Goal: Task Accomplishment & Management: Complete application form

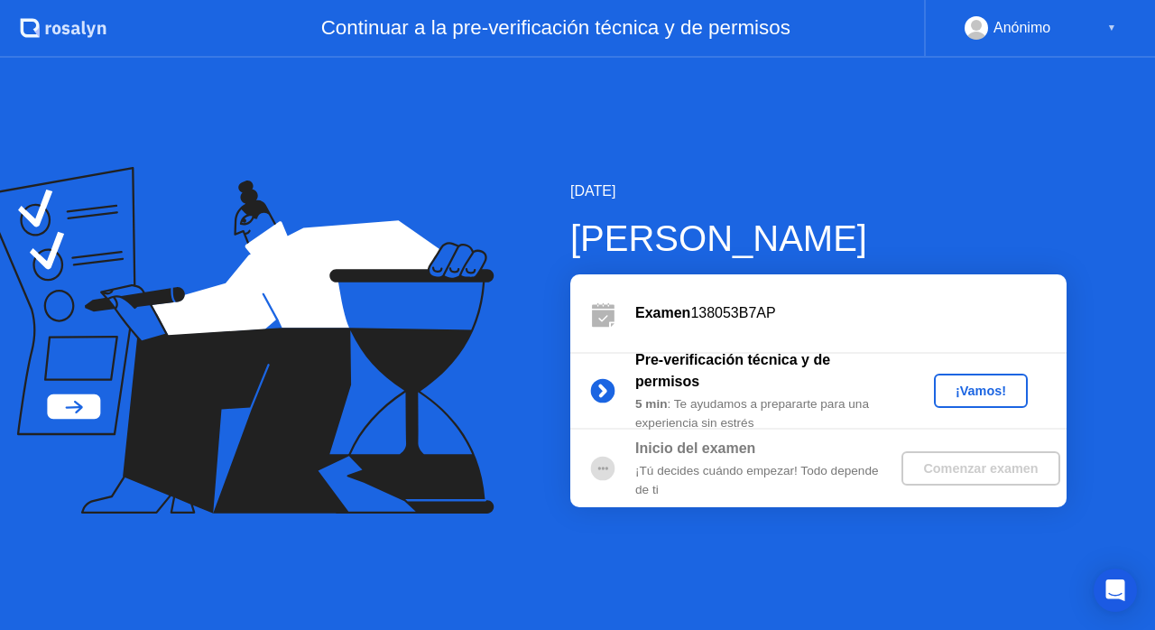
click at [1003, 391] on div "¡Vamos!" at bounding box center [980, 390] width 79 height 14
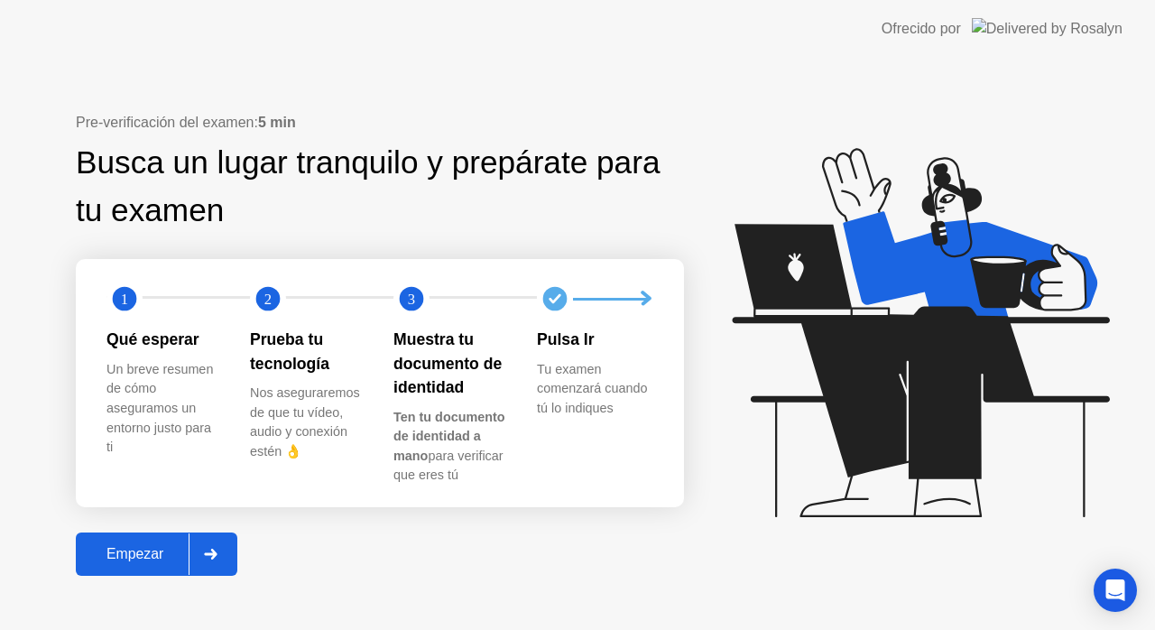
click at [138, 547] on div "Empezar" at bounding box center [134, 554] width 107 height 16
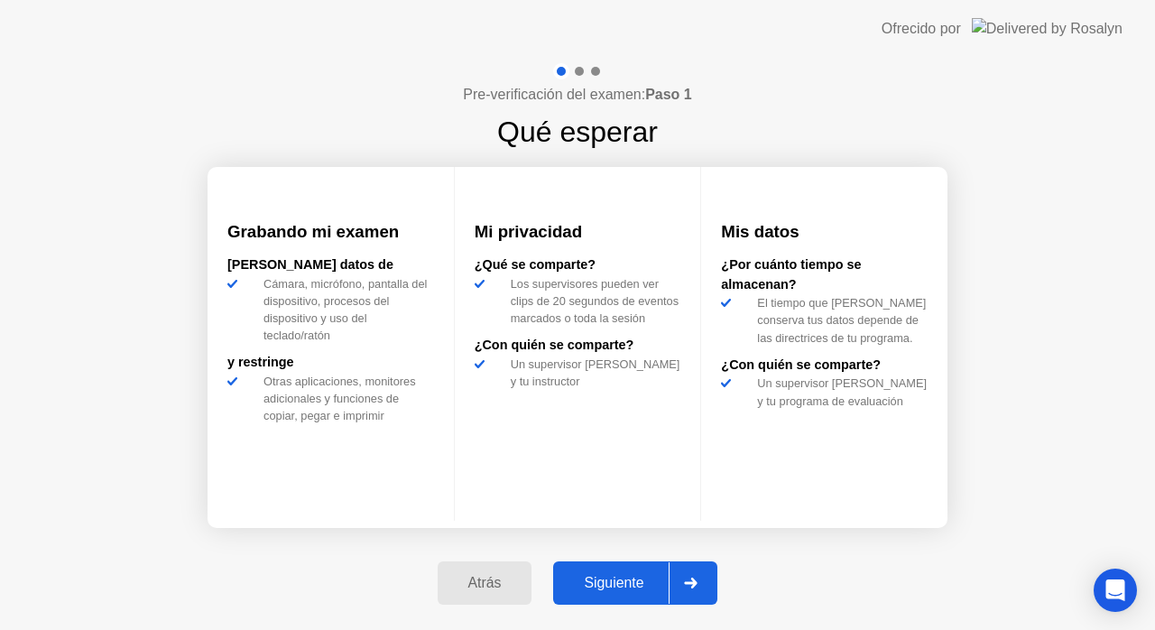
click at [617, 570] on button "Siguiente" at bounding box center [635, 582] width 164 height 43
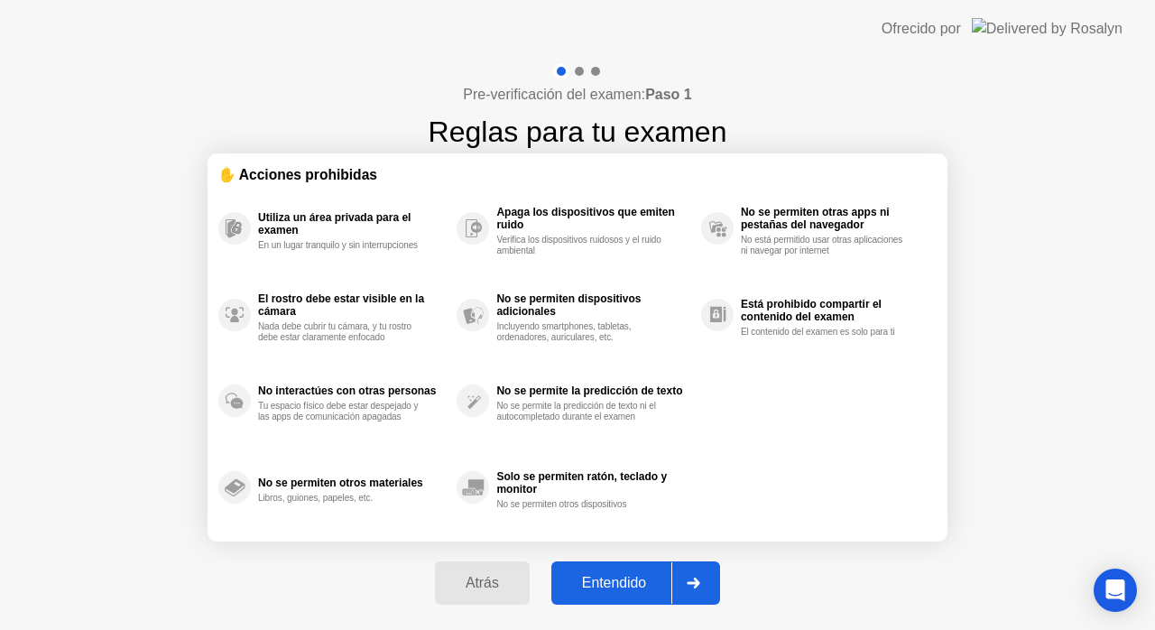
click at [617, 570] on button "Entendido" at bounding box center [635, 582] width 169 height 43
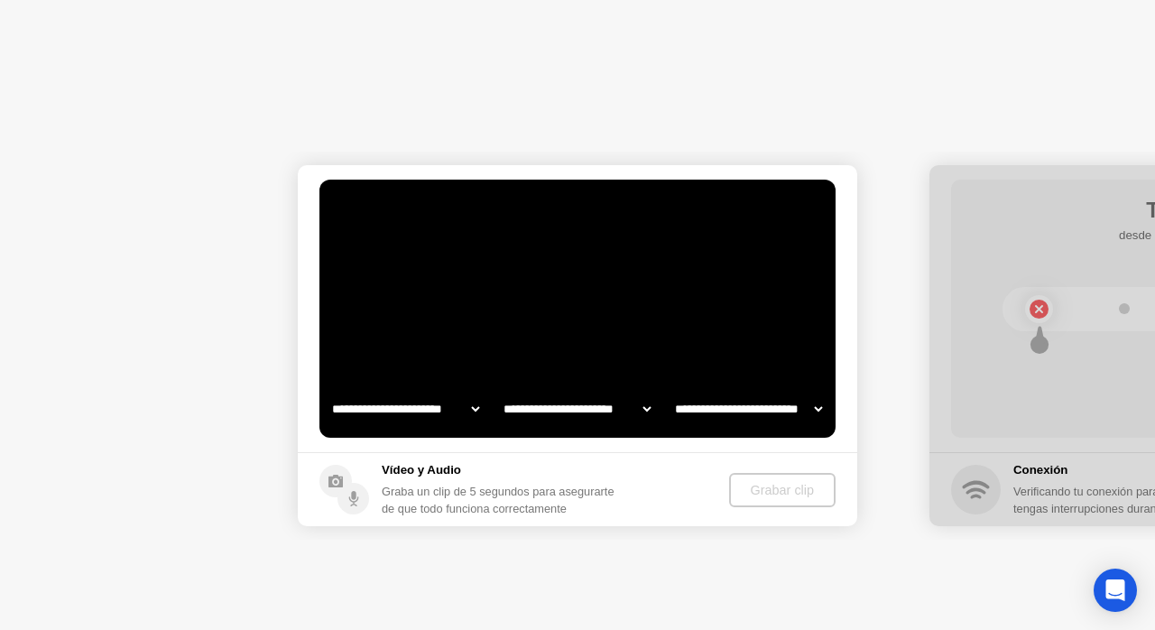
select select "**********"
select select "*******"
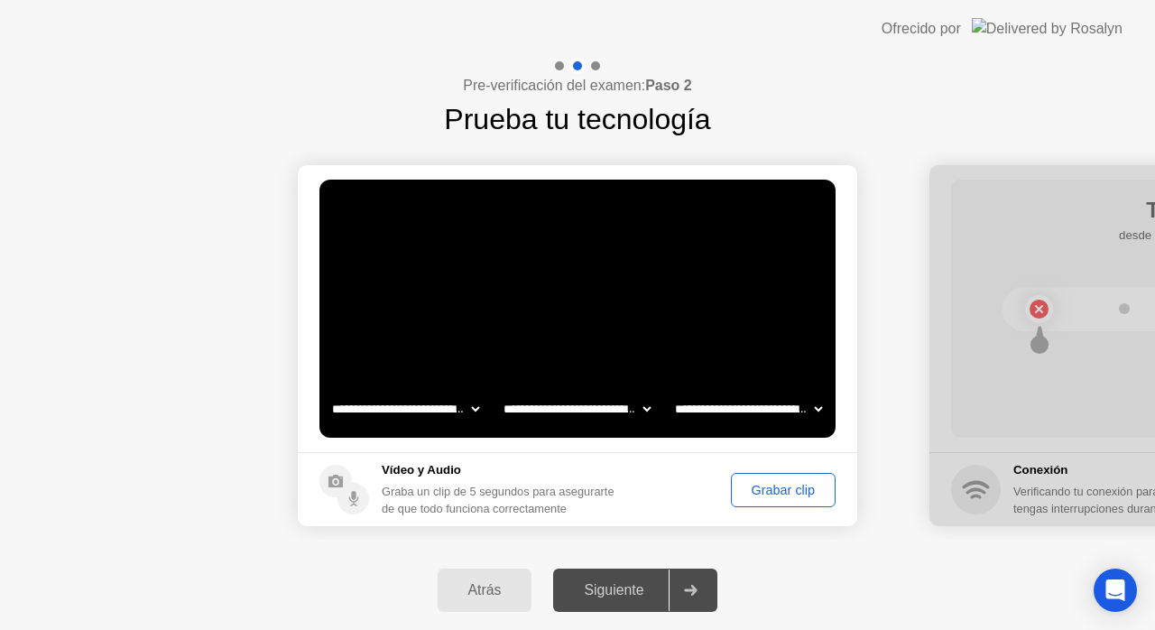
click at [752, 489] on div "Grabar clip" at bounding box center [783, 490] width 92 height 14
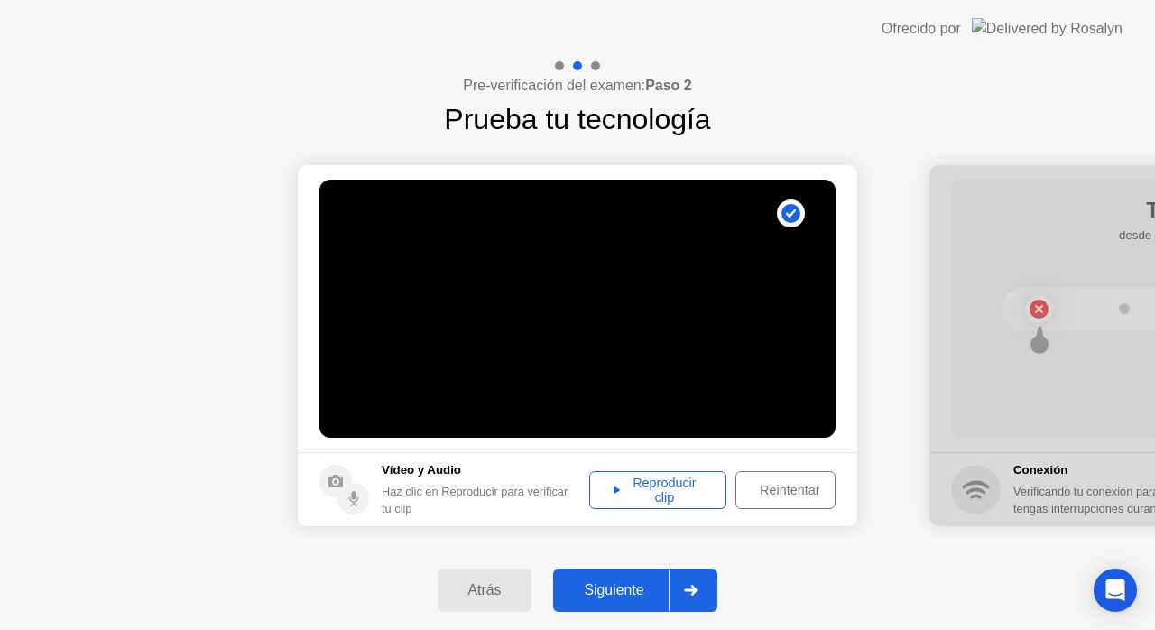
click at [705, 490] on div "Reproducir clip" at bounding box center [657, 489] width 124 height 29
click at [614, 582] on div "Siguiente" at bounding box center [613, 590] width 110 height 16
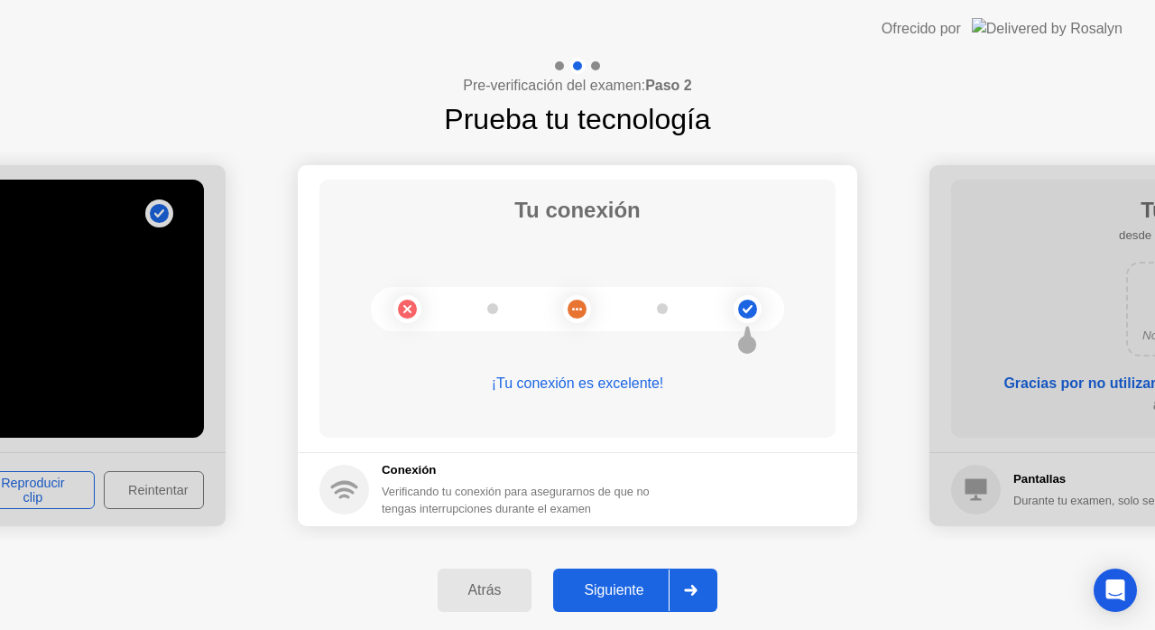
click at [612, 583] on div "Siguiente" at bounding box center [613, 590] width 110 height 16
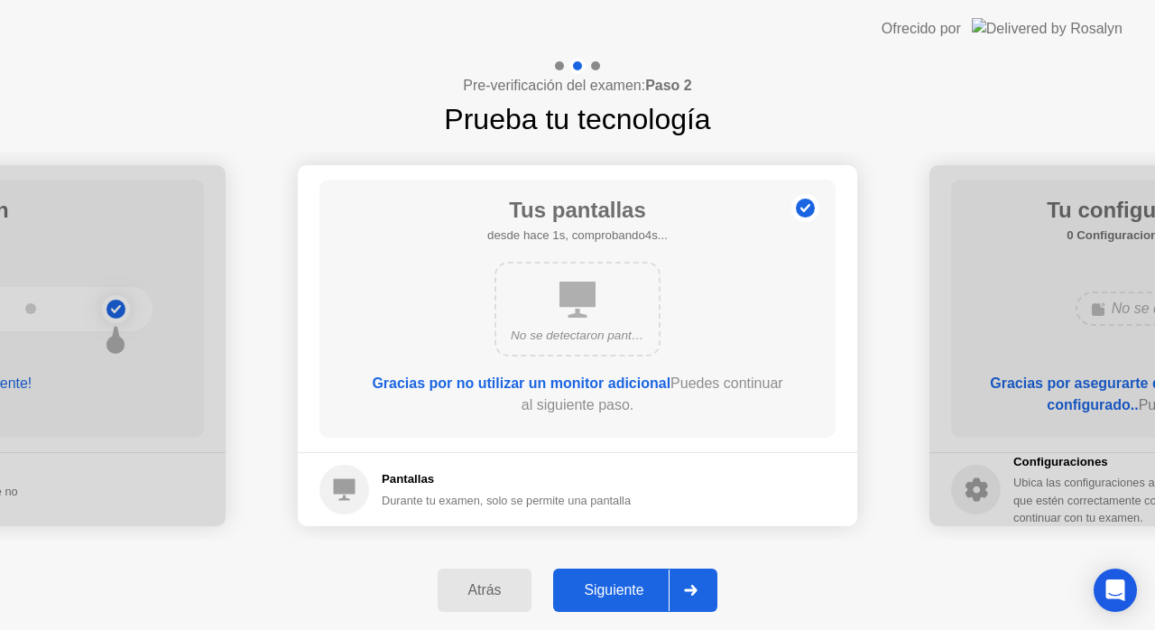
click at [612, 583] on div "Siguiente" at bounding box center [613, 590] width 110 height 16
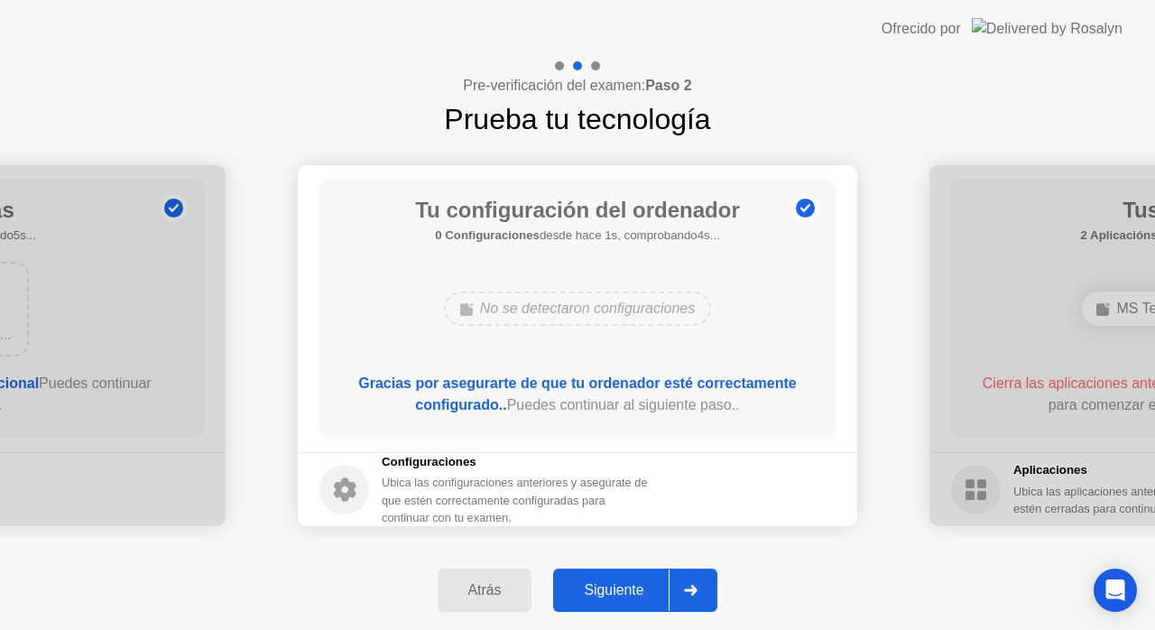
click at [612, 583] on div "Siguiente" at bounding box center [613, 590] width 110 height 16
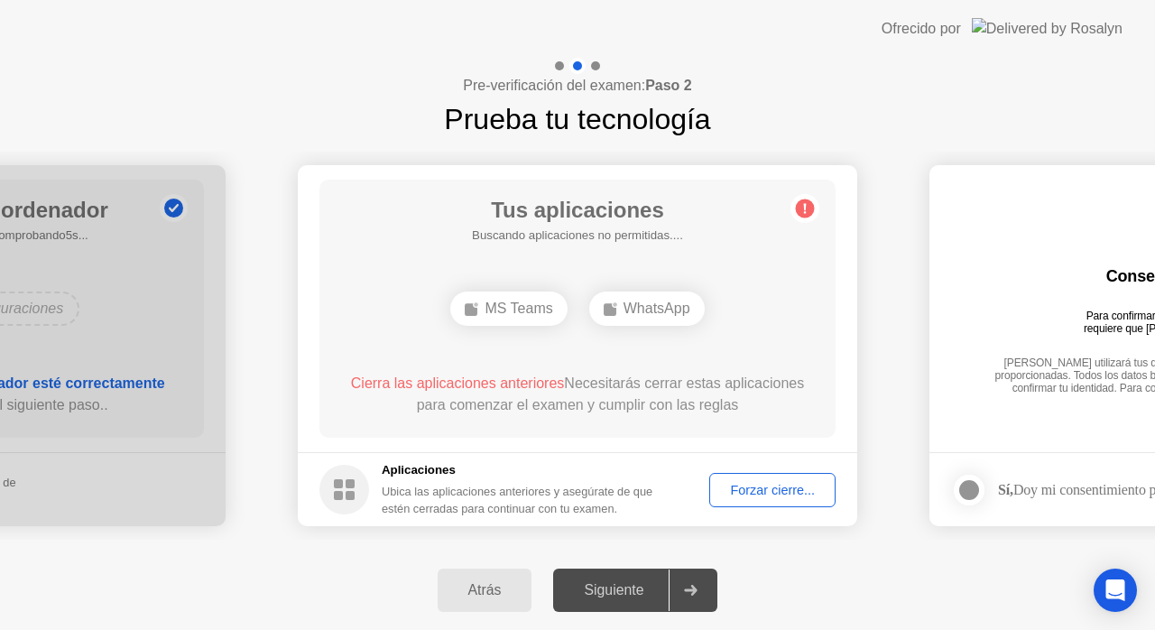
click at [729, 494] on div "Forzar cierre..." at bounding box center [772, 490] width 114 height 14
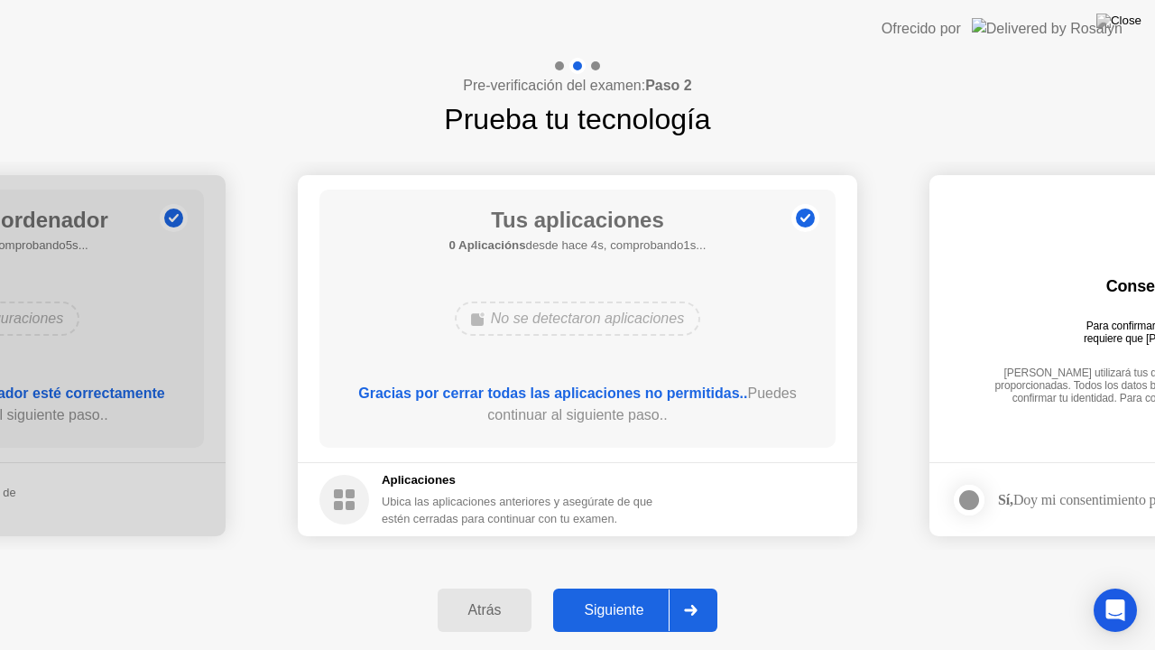
click at [608, 611] on div "Siguiente" at bounding box center [613, 610] width 110 height 16
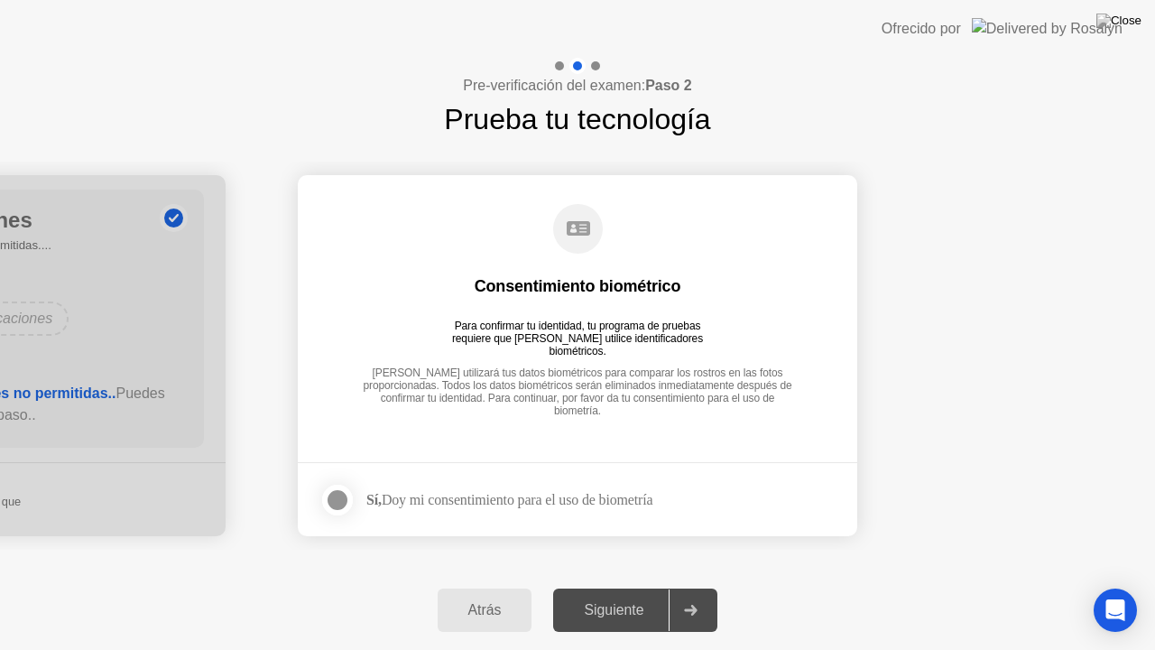
click at [327, 495] on div at bounding box center [338, 500] width 22 height 22
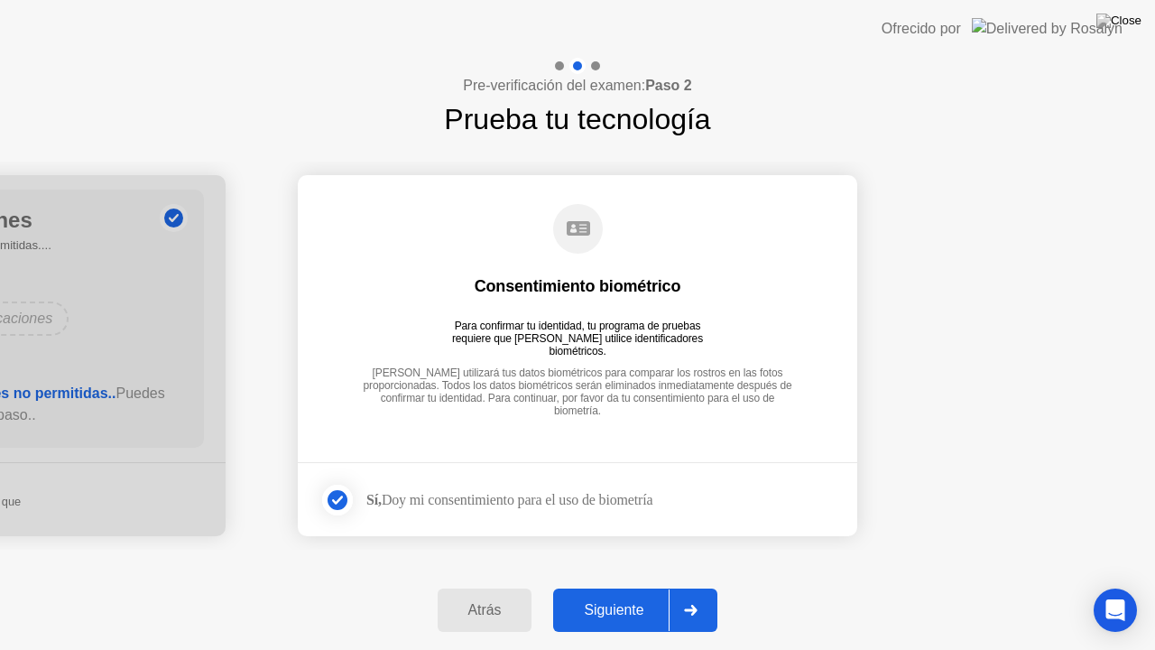
click at [581, 606] on div "Siguiente" at bounding box center [613, 610] width 110 height 16
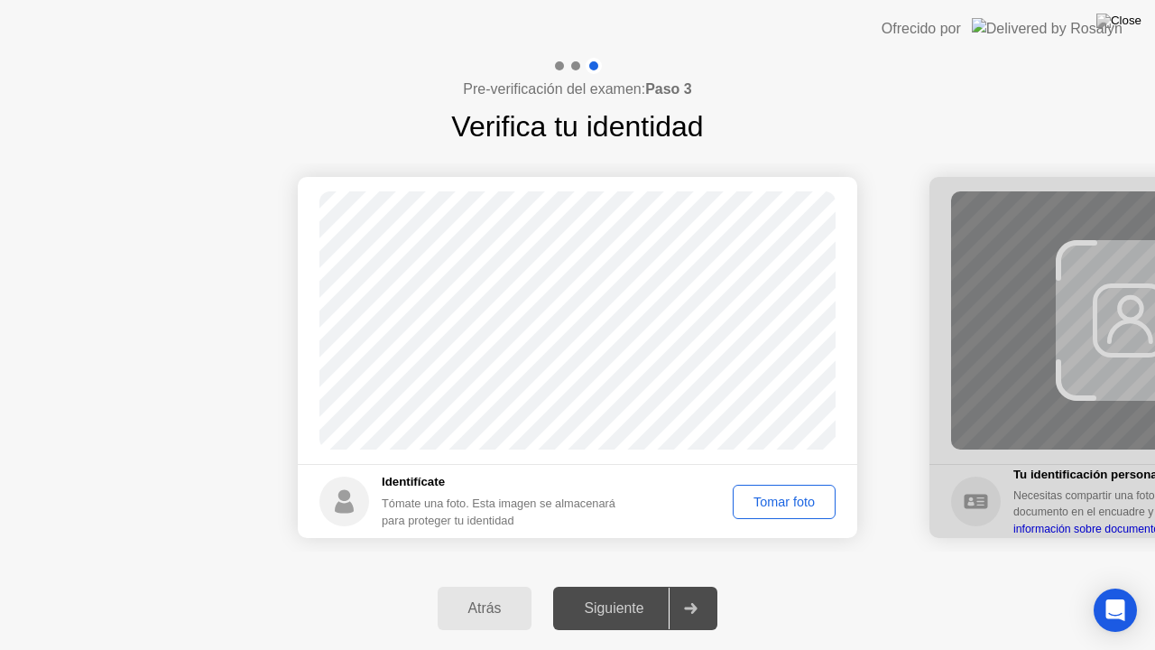
click at [783, 490] on button "Tomar foto" at bounding box center [783, 501] width 103 height 34
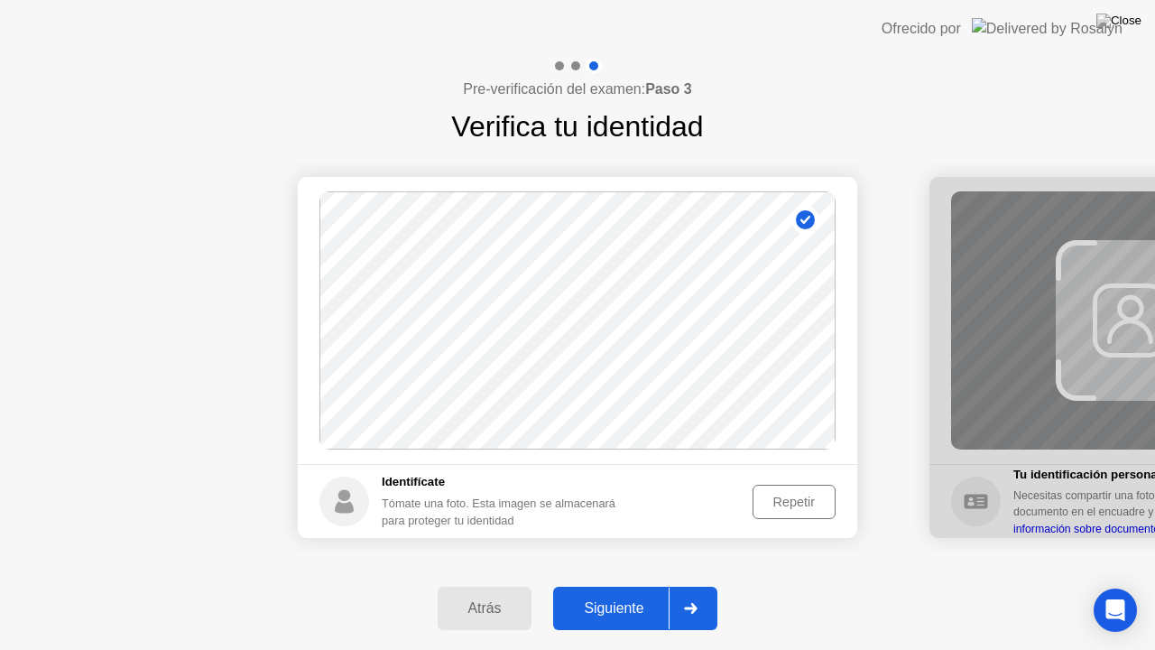
click at [637, 595] on button "Siguiente" at bounding box center [635, 607] width 164 height 43
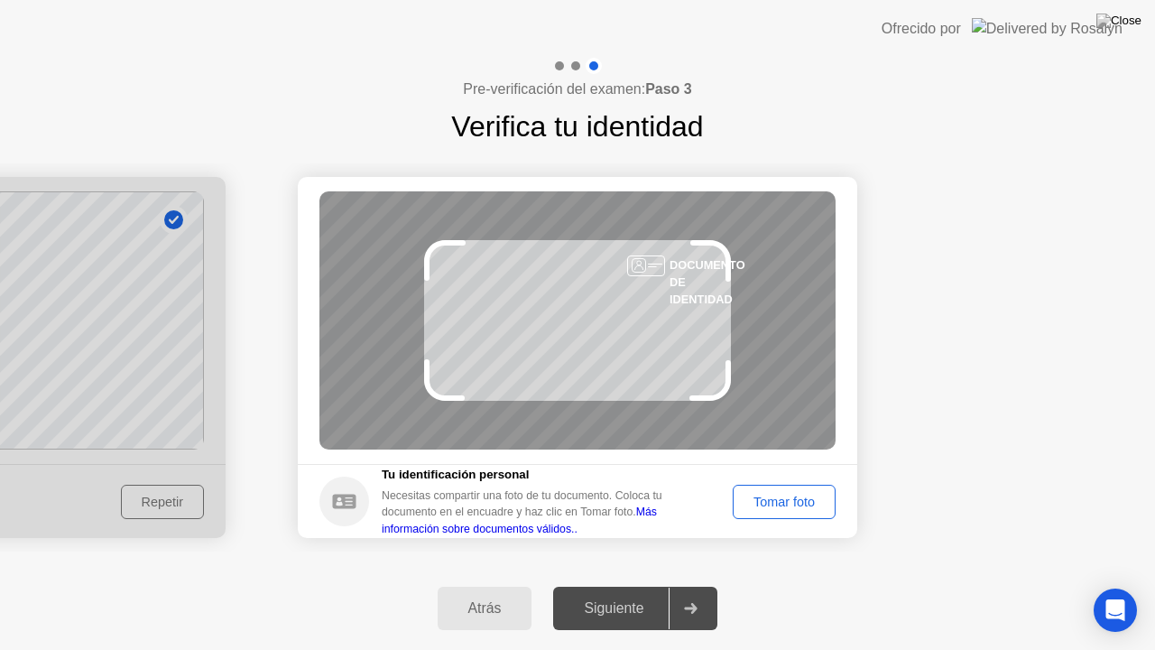
click at [800, 498] on div "Tomar foto" at bounding box center [784, 501] width 90 height 14
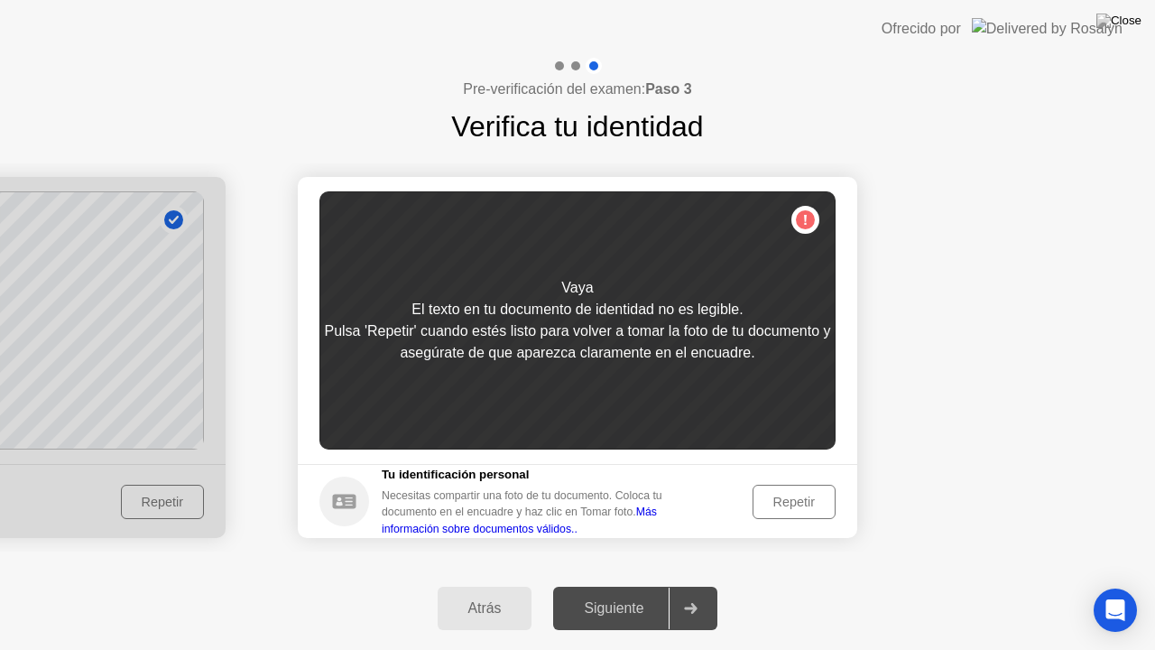
click at [800, 498] on div "Repetir" at bounding box center [794, 501] width 70 height 14
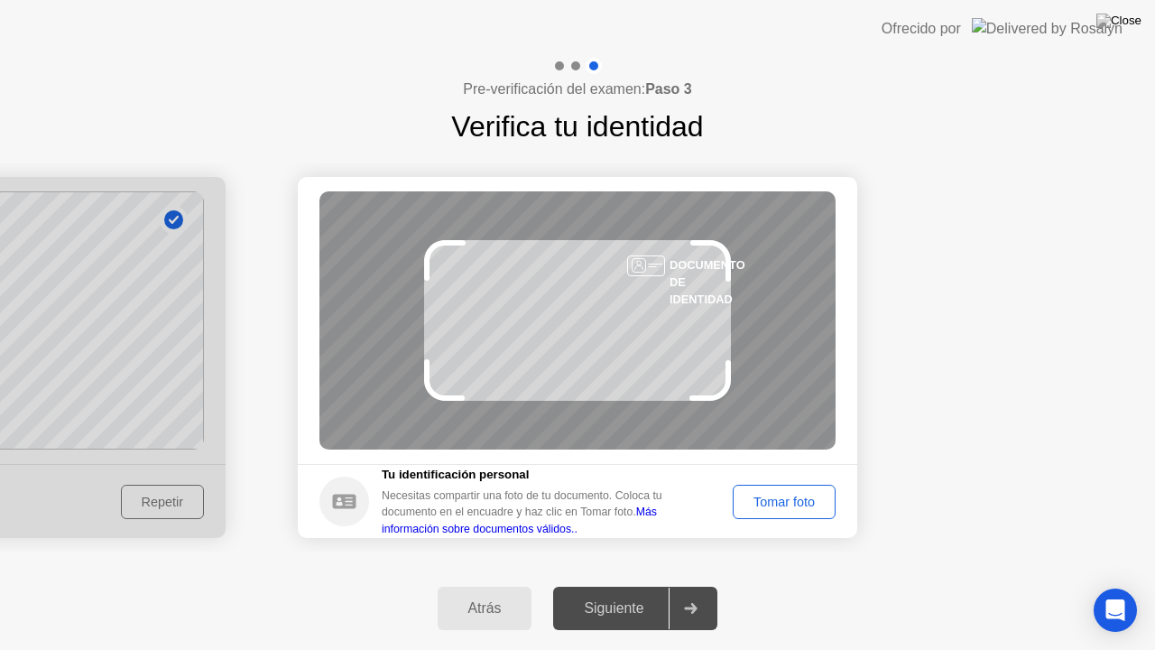
click at [800, 497] on div "Tomar foto" at bounding box center [784, 501] width 90 height 14
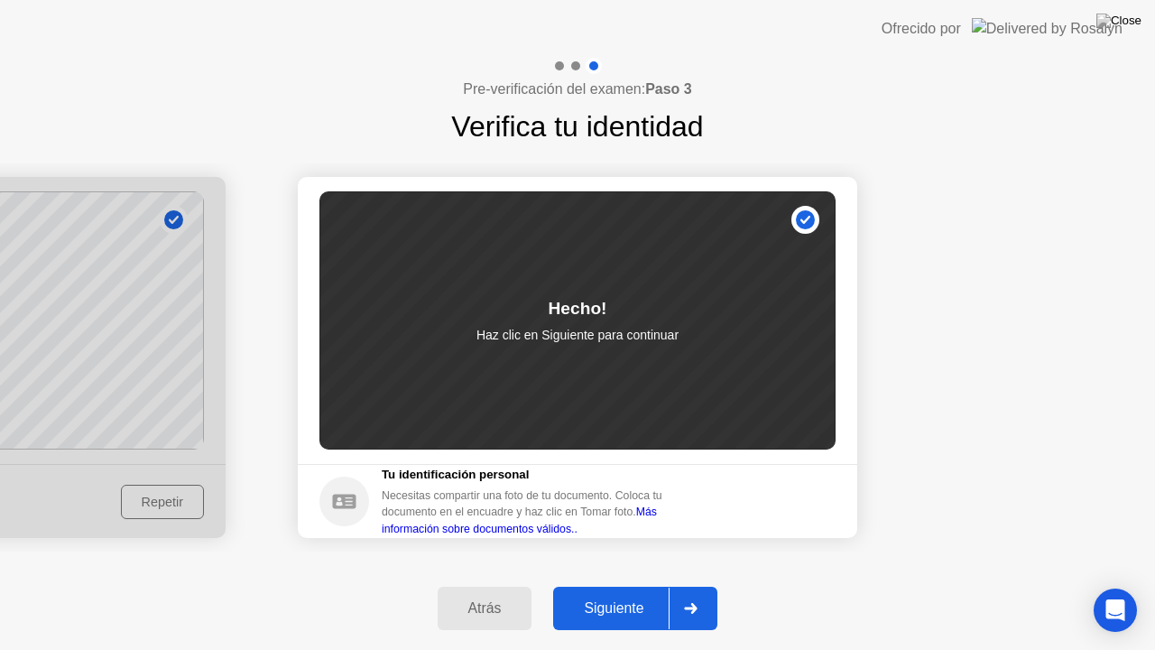
click at [586, 612] on div "Siguiente" at bounding box center [613, 608] width 110 height 16
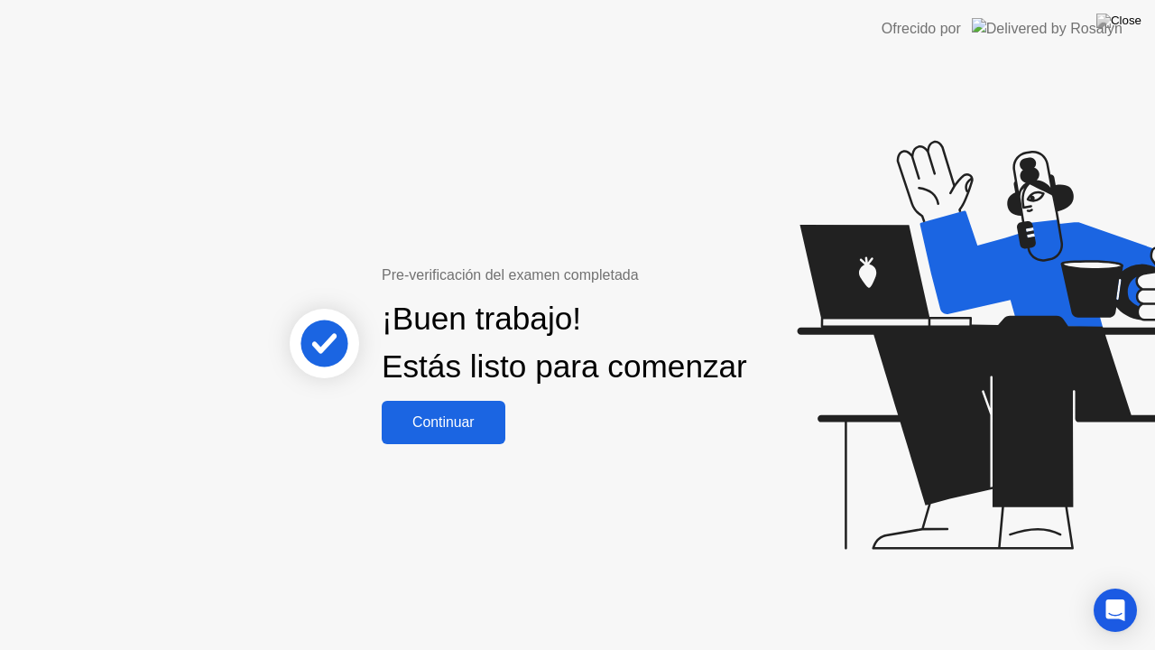
click at [461, 430] on div "Continuar" at bounding box center [443, 422] width 113 height 16
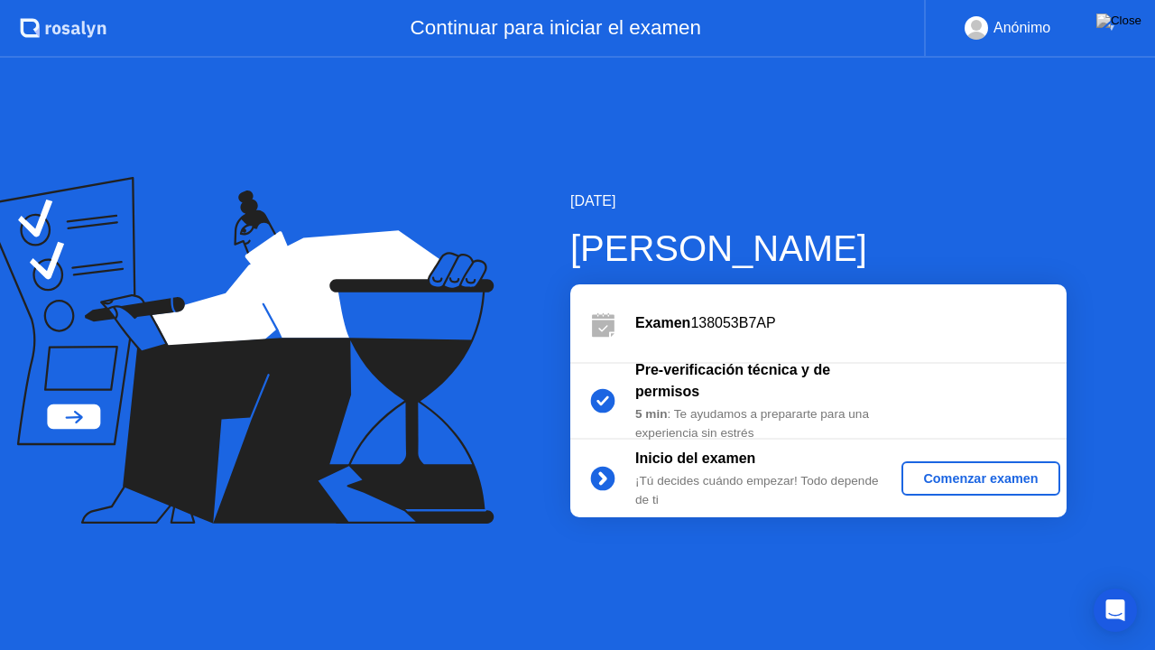
click at [948, 471] on div "Comenzar examen" at bounding box center [979, 478] width 143 height 14
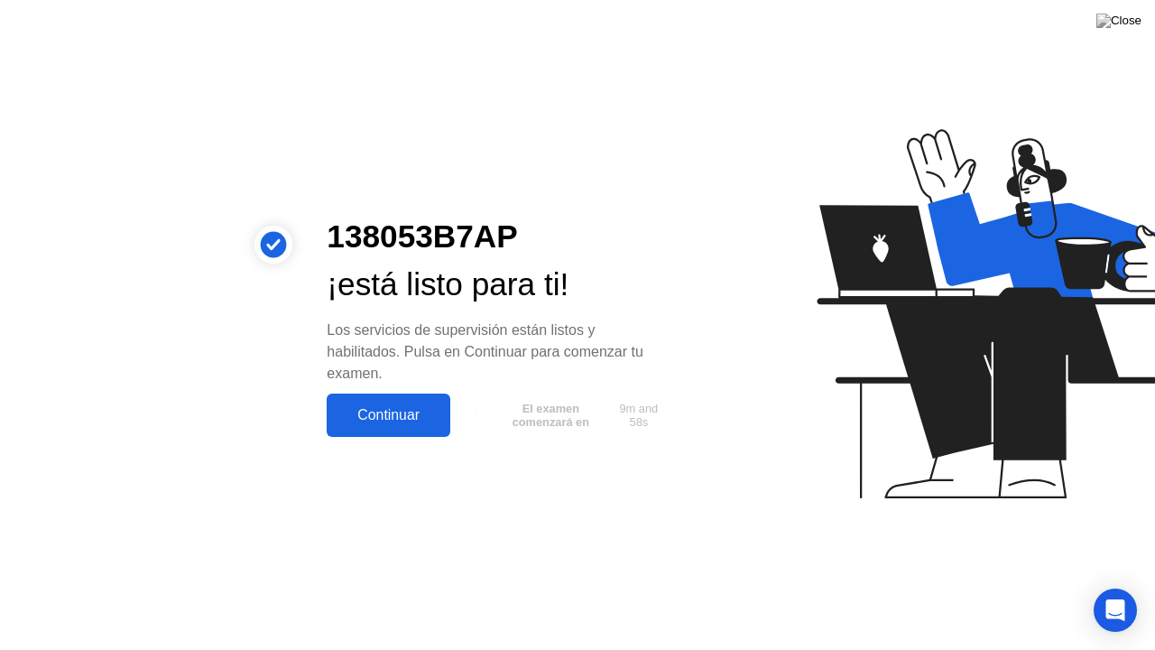
click at [382, 420] on div "Continuar" at bounding box center [388, 415] width 113 height 16
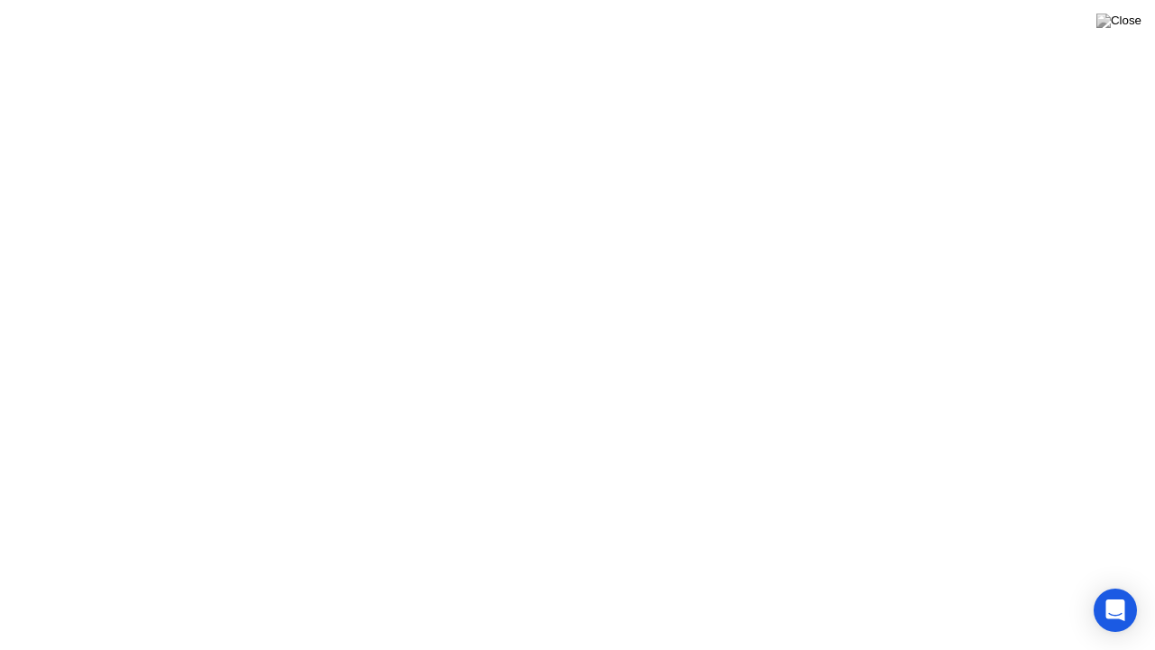
click div "Entendido!"
